Goal: Information Seeking & Learning: Compare options

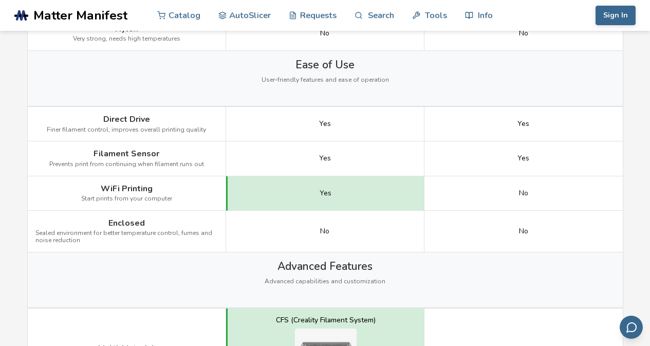
scroll to position [977, 0]
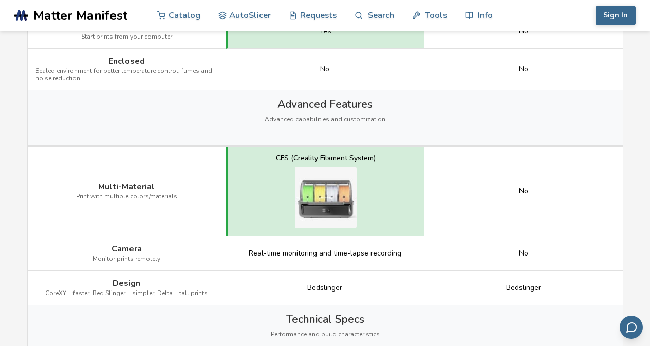
scroll to position [1131, 0]
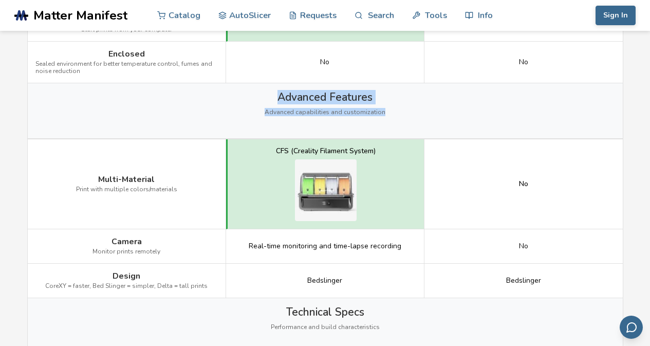
drag, startPoint x: 280, startPoint y: 98, endPoint x: 394, endPoint y: 119, distance: 116.1
click at [394, 119] on div "Advanced Features Advanced capabilities and customization" at bounding box center [325, 110] width 595 height 55
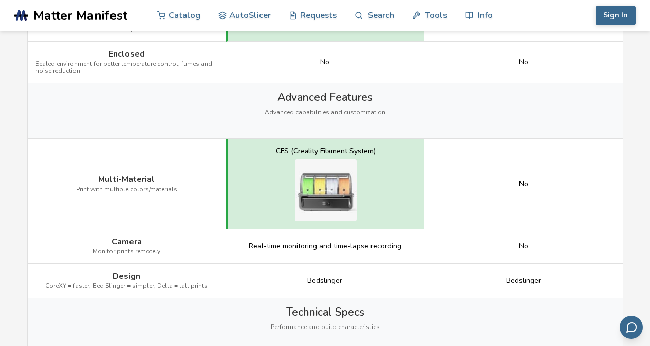
click at [205, 118] on div "Advanced Features Advanced capabilities and customization" at bounding box center [325, 110] width 595 height 55
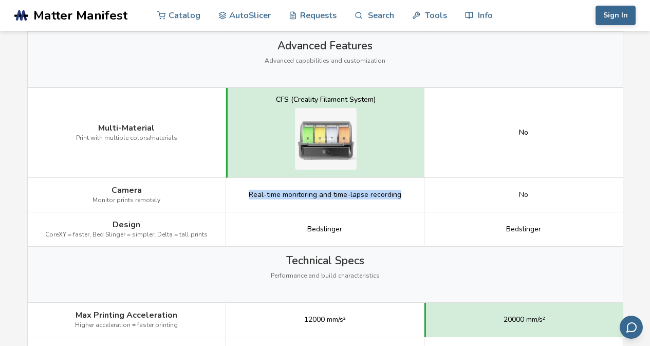
drag, startPoint x: 250, startPoint y: 194, endPoint x: 406, endPoint y: 195, distance: 156.3
click at [406, 195] on div "Real-time monitoring and time-lapse recording" at bounding box center [325, 195] width 198 height 34
click at [411, 194] on div "Real-time monitoring and time-lapse recording" at bounding box center [325, 195] width 198 height 34
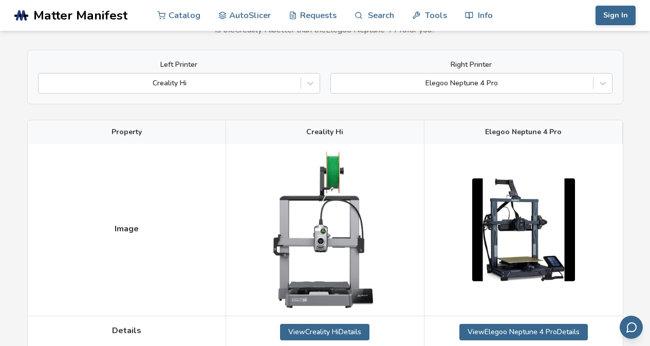
scroll to position [0, 0]
